Goal: Use online tool/utility: Utilize a website feature to perform a specific function

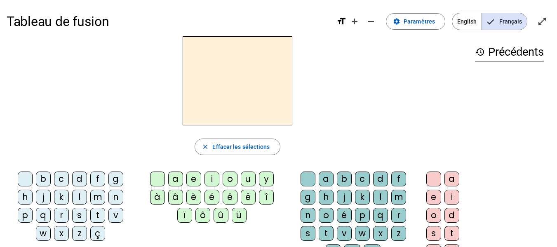
click at [119, 215] on div "v" at bounding box center [115, 215] width 15 height 15
click at [250, 180] on div "u" at bounding box center [248, 178] width 15 height 15
click at [41, 179] on div "b" at bounding box center [43, 178] width 15 height 15
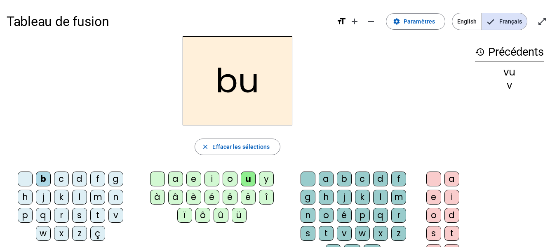
click at [80, 198] on div "l" at bounding box center [79, 197] width 15 height 15
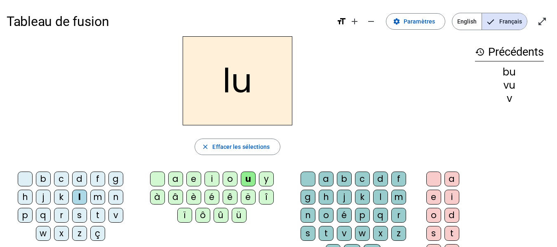
click at [96, 213] on div "t" at bounding box center [97, 215] width 15 height 15
click at [79, 215] on div "s" at bounding box center [79, 215] width 15 height 15
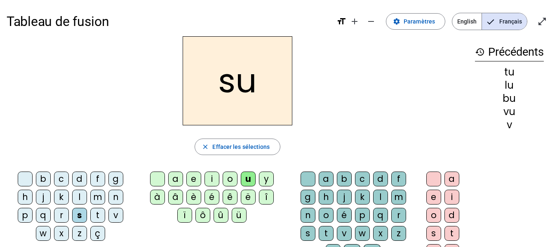
click at [177, 179] on div "a" at bounding box center [175, 178] width 15 height 15
click at [99, 196] on div "m" at bounding box center [97, 197] width 15 height 15
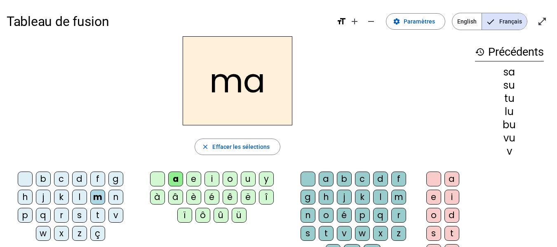
click at [110, 209] on div "v" at bounding box center [115, 215] width 15 height 15
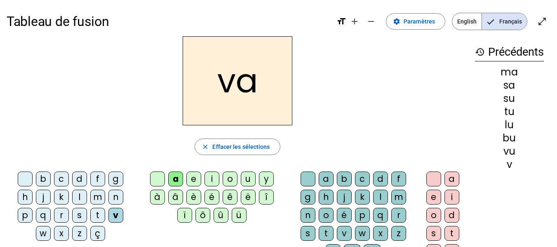
click at [378, 200] on div "l" at bounding box center [380, 197] width 15 height 15
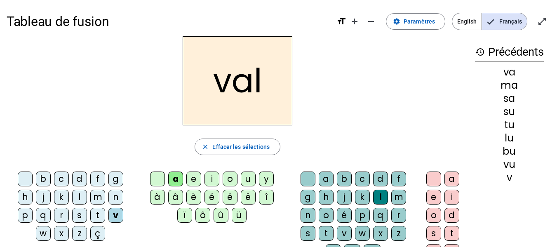
click at [43, 180] on div "b" at bounding box center [43, 178] width 15 height 15
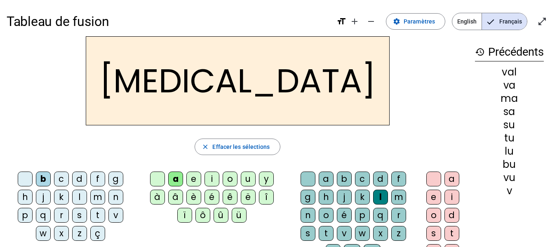
click at [359, 178] on div "c" at bounding box center [362, 178] width 15 height 15
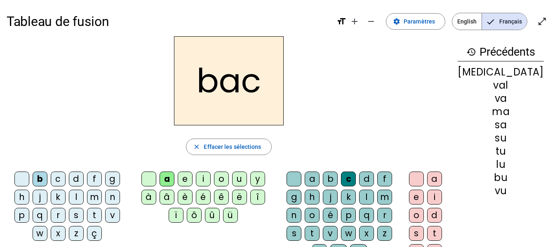
click at [77, 213] on div "s" at bounding box center [76, 215] width 15 height 15
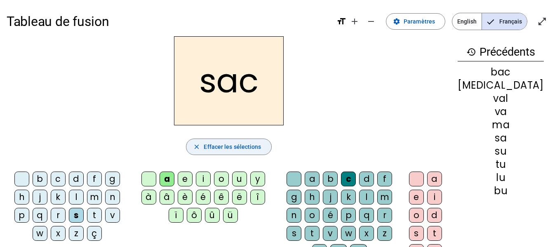
click at [244, 151] on span "Effacer les sélections" at bounding box center [232, 147] width 57 height 10
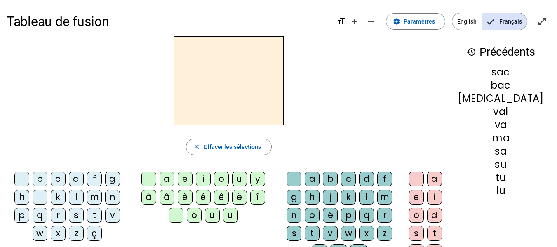
click at [98, 181] on div "f" at bounding box center [94, 178] width 15 height 15
click at [210, 180] on div "i" at bounding box center [203, 178] width 15 height 15
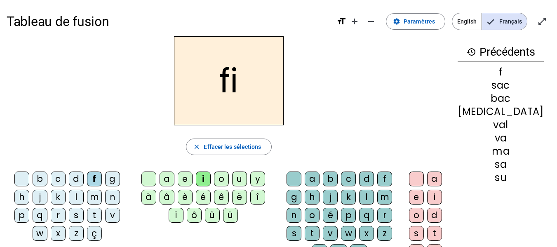
click at [374, 199] on div "l" at bounding box center [366, 197] width 15 height 15
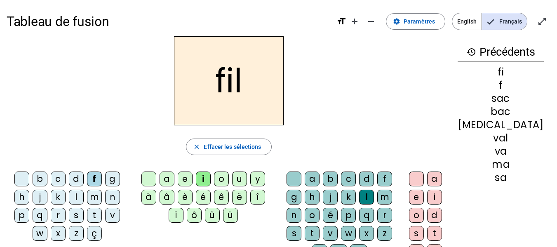
click at [99, 197] on div "m" at bounding box center [94, 197] width 15 height 15
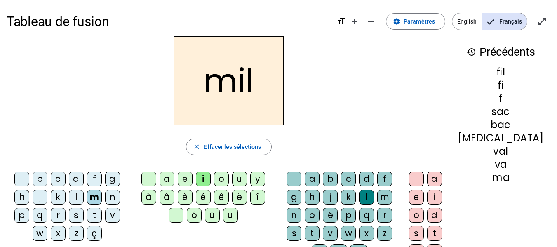
click at [174, 176] on div "a" at bounding box center [166, 178] width 15 height 15
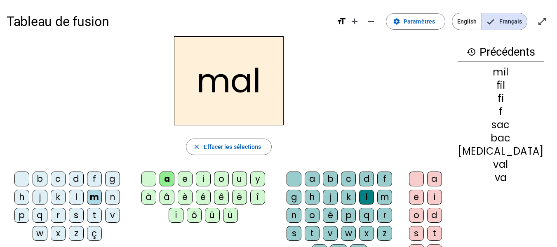
click at [115, 214] on div "v" at bounding box center [112, 215] width 15 height 15
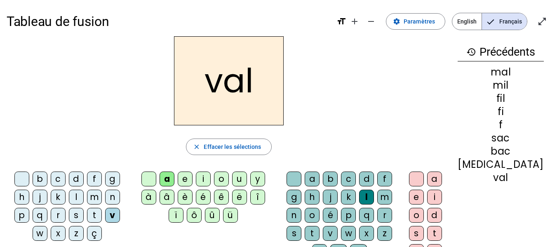
click at [424, 180] on div at bounding box center [416, 178] width 15 height 15
click at [301, 180] on div at bounding box center [293, 178] width 15 height 15
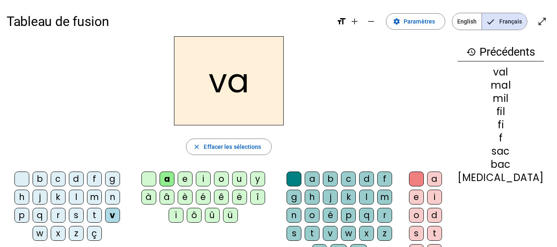
click at [99, 200] on div "m" at bounding box center [94, 197] width 15 height 15
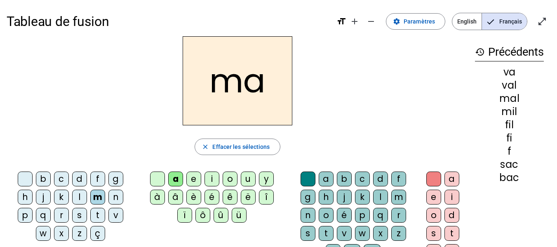
click at [99, 212] on div "t" at bounding box center [97, 215] width 15 height 15
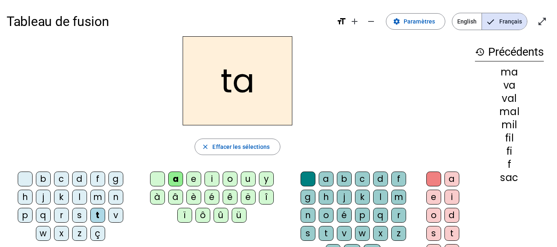
click at [79, 215] on div "s" at bounding box center [79, 215] width 15 height 15
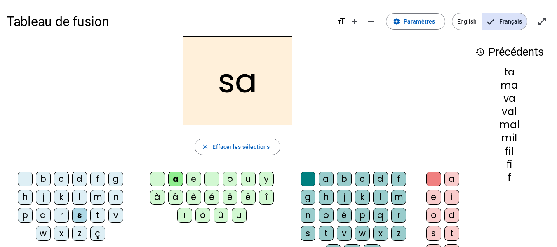
click at [362, 178] on div "c" at bounding box center [362, 178] width 15 height 15
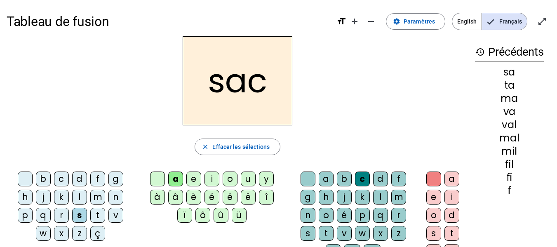
click at [79, 194] on div "l" at bounding box center [79, 197] width 15 height 15
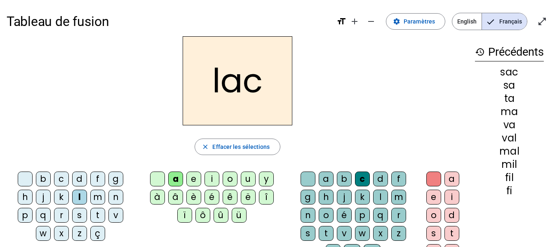
click at [101, 212] on div "t" at bounding box center [97, 215] width 15 height 15
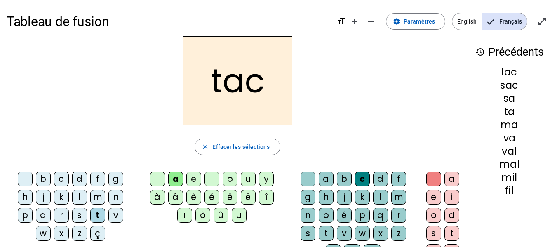
click at [212, 180] on div "i" at bounding box center [211, 178] width 15 height 15
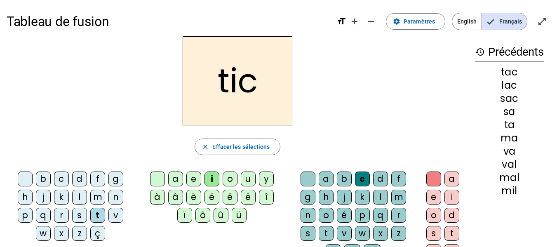
click at [26, 217] on div "p" at bounding box center [25, 215] width 15 height 15
